Goal: Information Seeking & Learning: Understand process/instructions

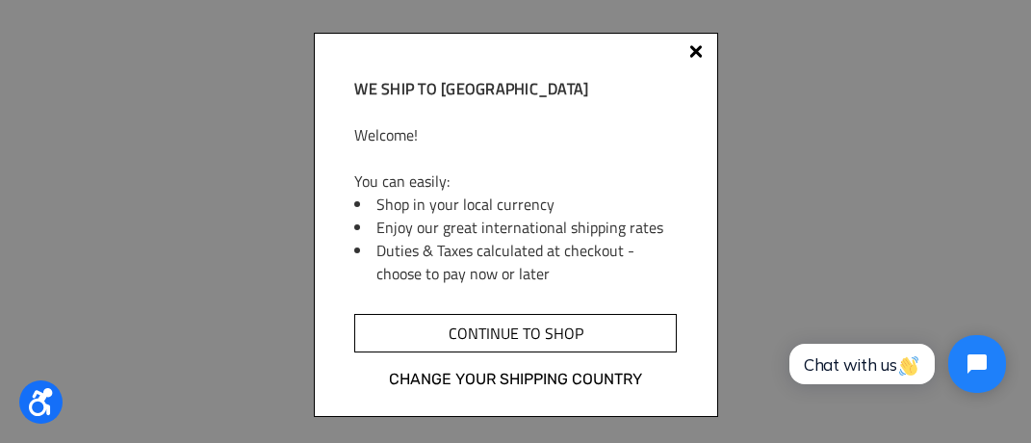
click at [625, 339] on input "Continue to shop" at bounding box center [515, 333] width 322 height 39
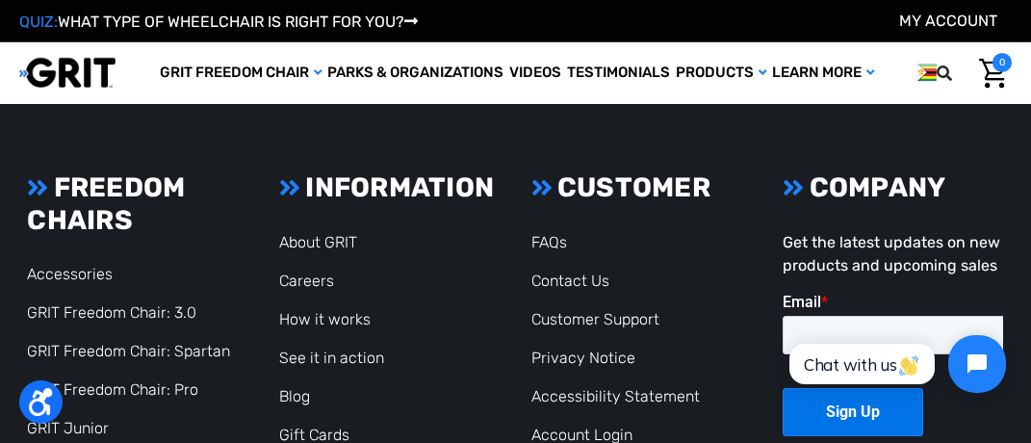
scroll to position [4288, 0]
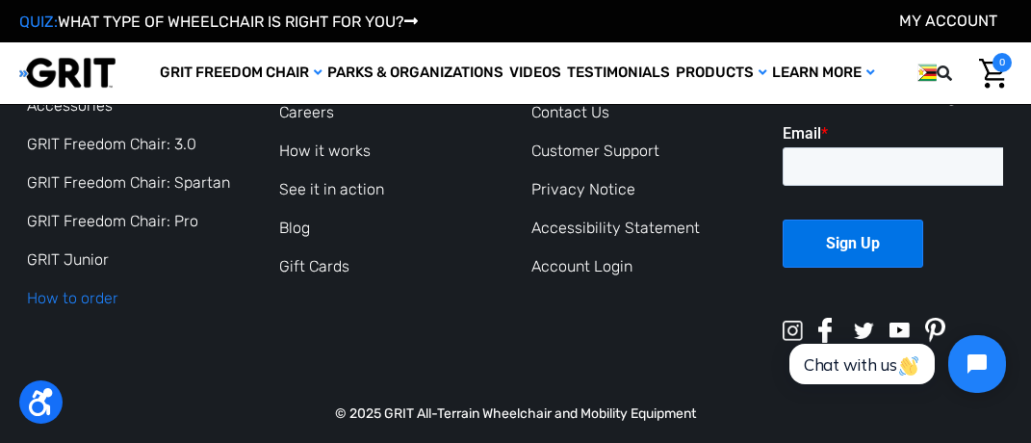
click at [113, 289] on link "How to order" at bounding box center [72, 298] width 91 height 18
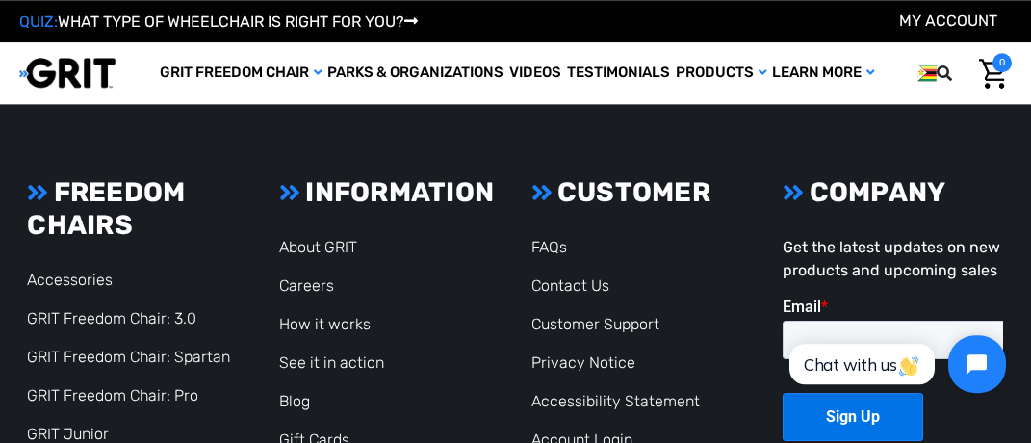
scroll to position [1383, 0]
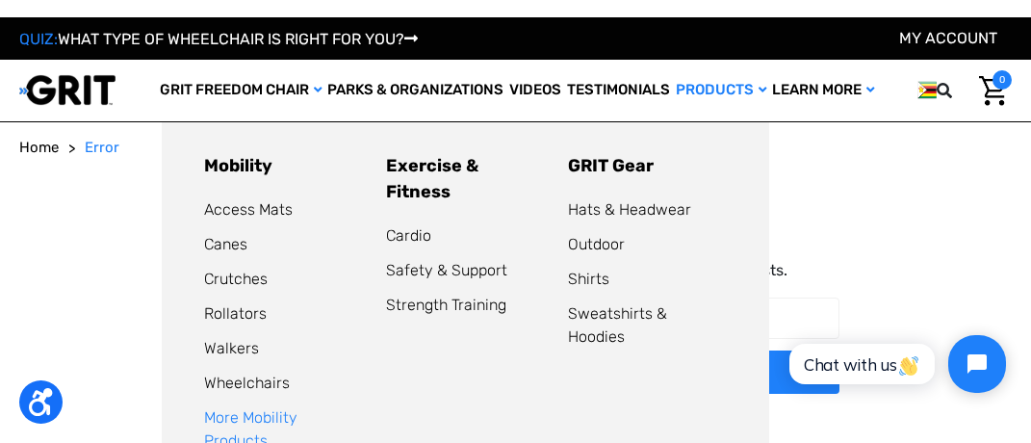
click at [278, 408] on link "More Mobility Products" at bounding box center [250, 428] width 93 height 41
